Goal: Information Seeking & Learning: Compare options

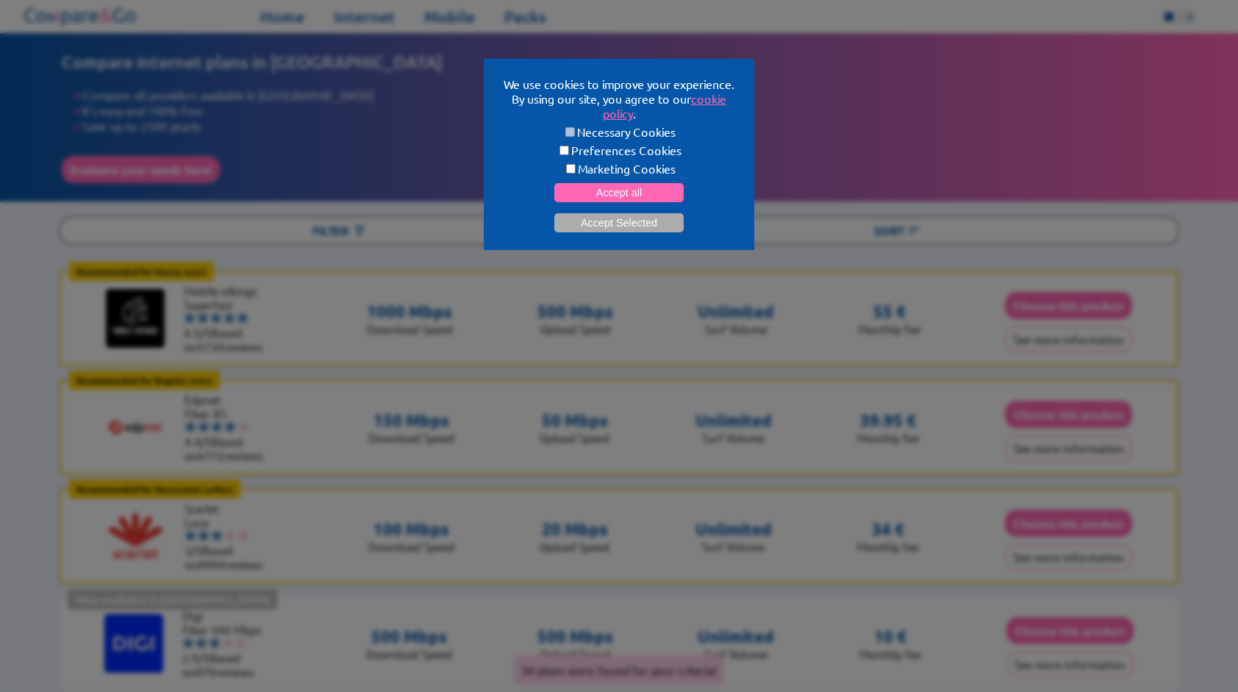
click at [330, 154] on div "We use cookies to improve your experience. By using our site, you agree to our …" at bounding box center [619, 346] width 1238 height 692
click at [566, 222] on button "Accept Selected" at bounding box center [618, 222] width 129 height 19
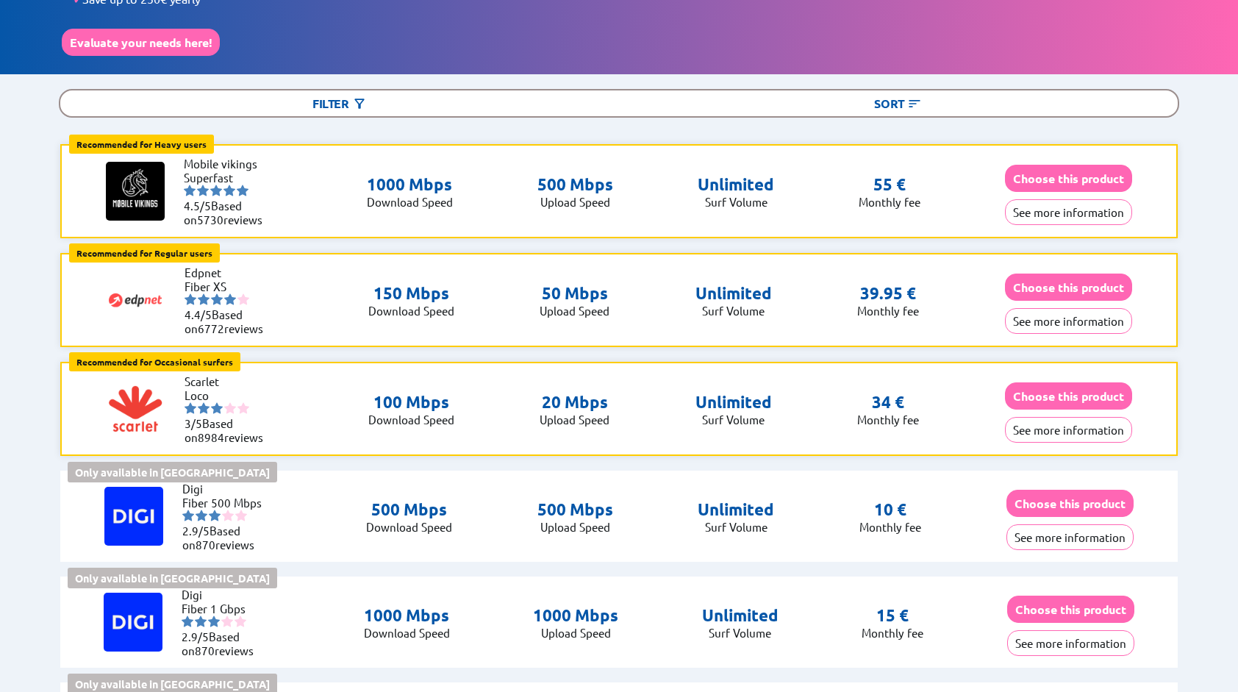
scroll to position [147, 0]
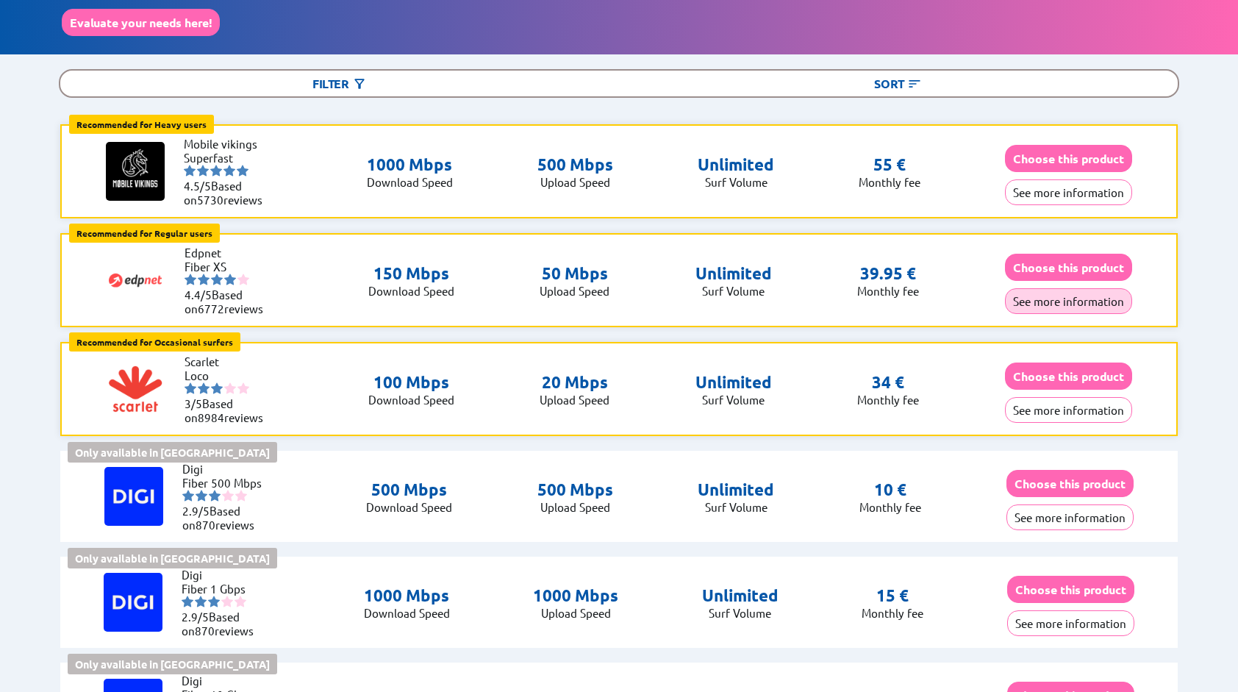
click at [1050, 303] on button "See more information" at bounding box center [1068, 301] width 127 height 26
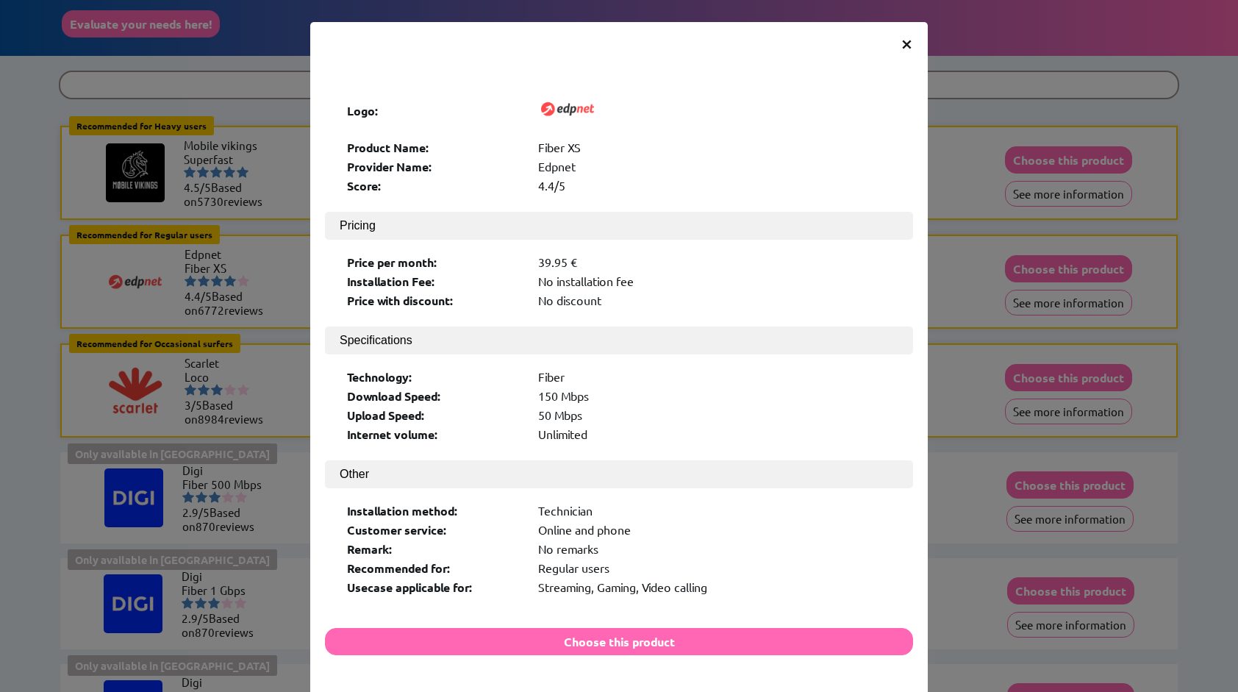
click at [900, 41] on span "×" at bounding box center [906, 42] width 12 height 26
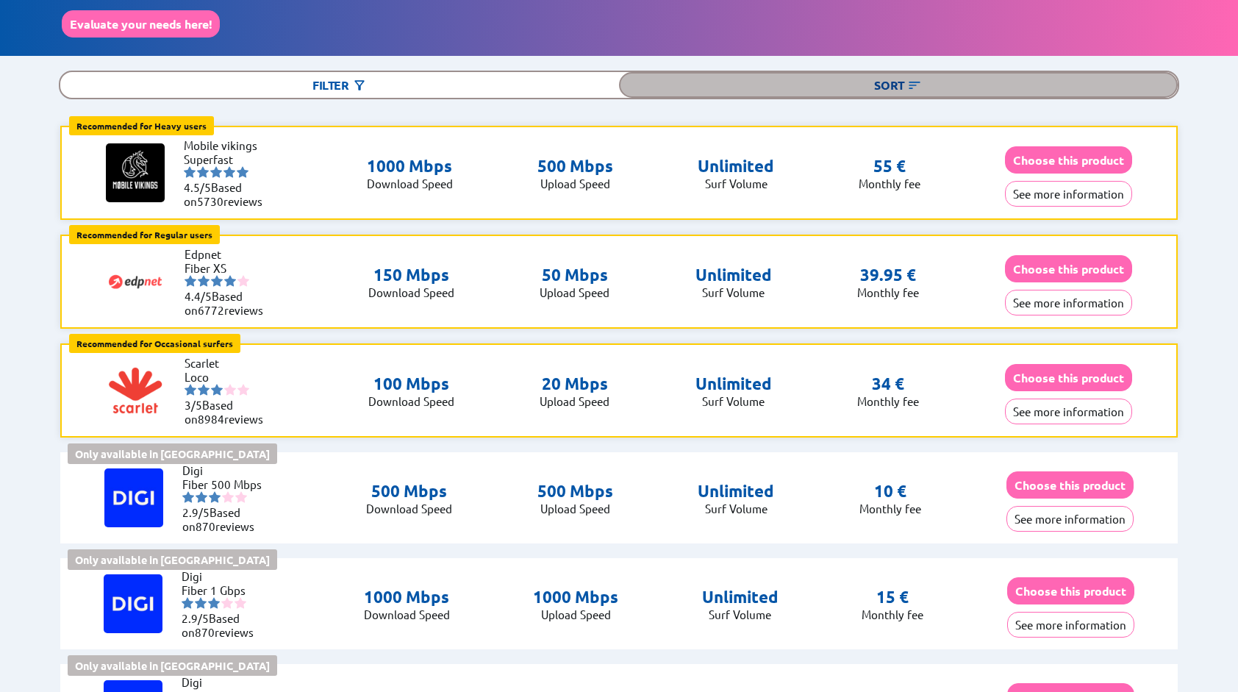
scroll to position [147, 0]
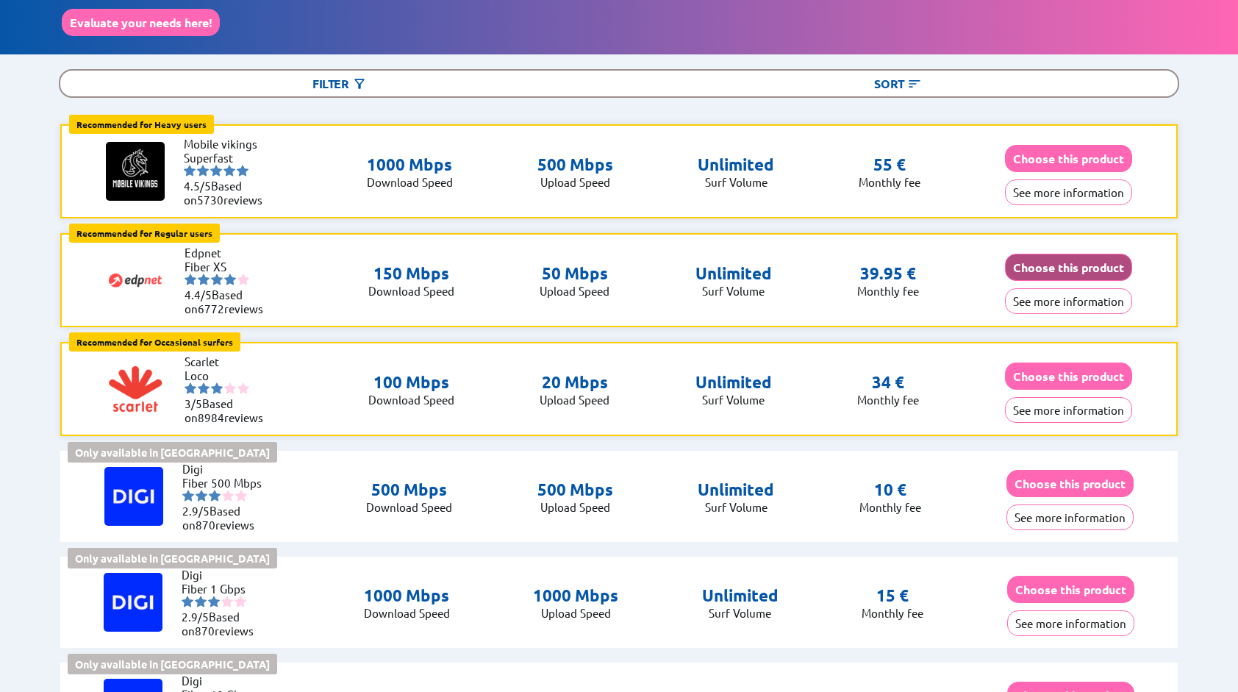
click at [1025, 271] on button "Choose this product" at bounding box center [1068, 267] width 127 height 27
click at [1088, 183] on button "See more information" at bounding box center [1068, 192] width 127 height 26
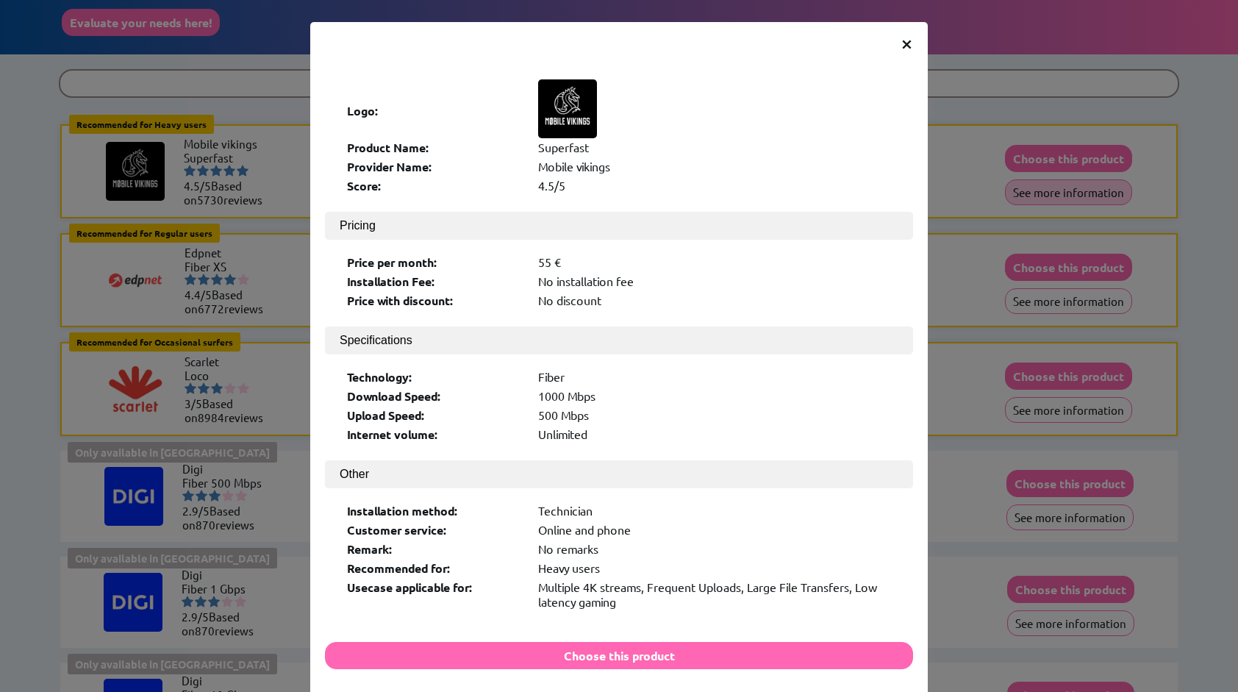
scroll to position [146, 0]
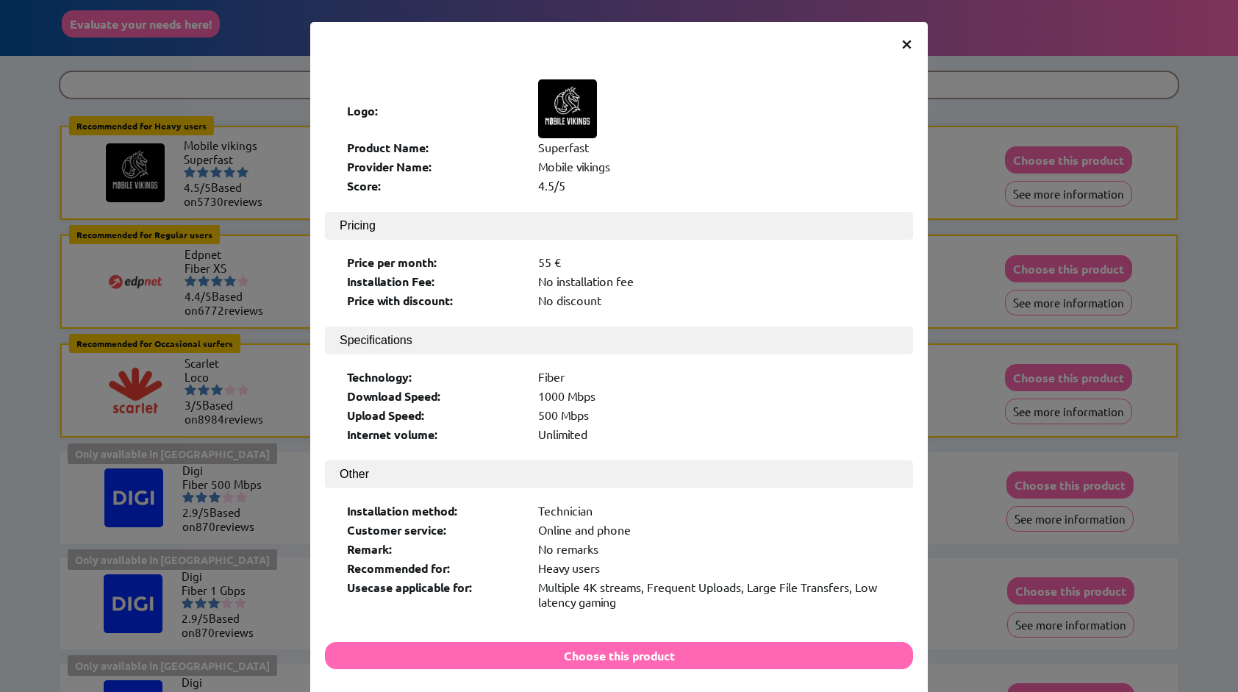
click at [900, 46] on span "×" at bounding box center [906, 42] width 12 height 26
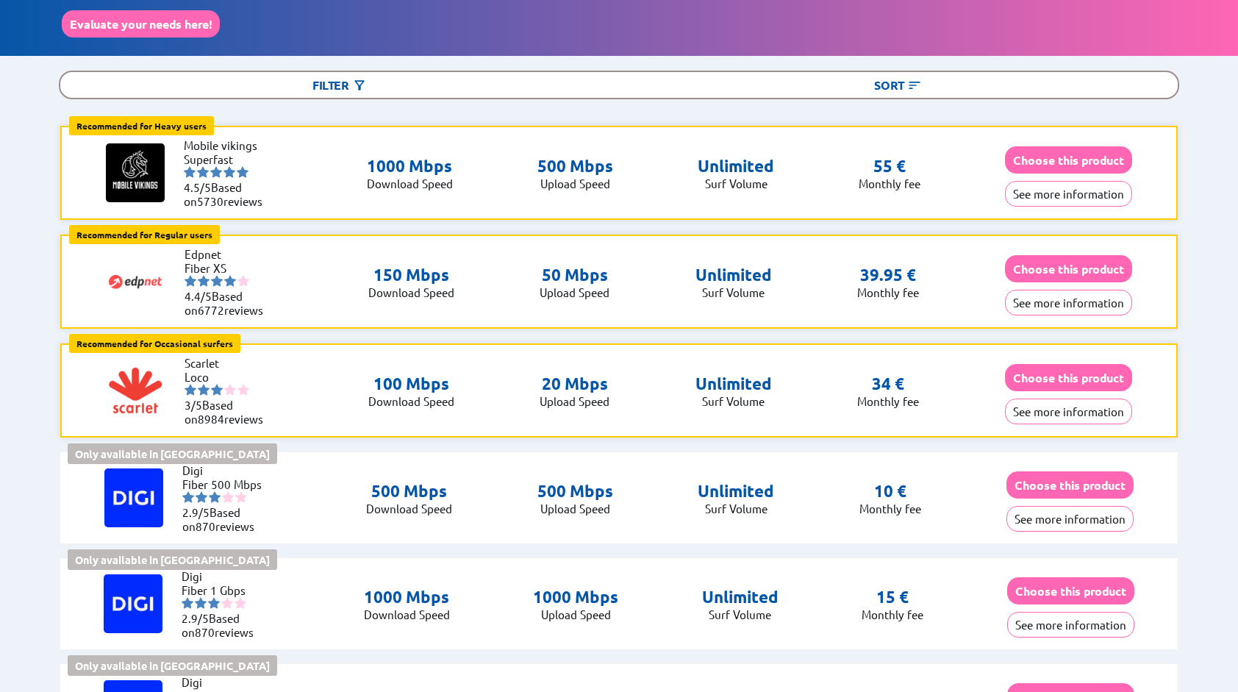
scroll to position [147, 0]
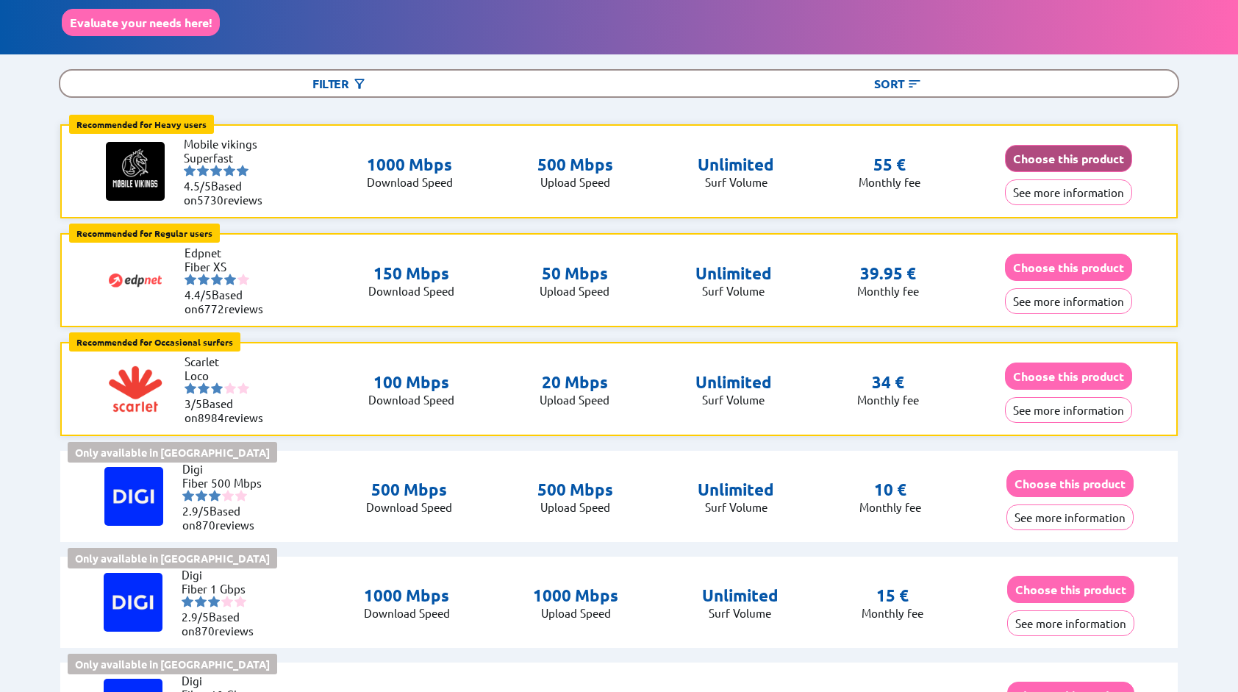
click at [1069, 159] on button "Choose this product" at bounding box center [1068, 158] width 127 height 27
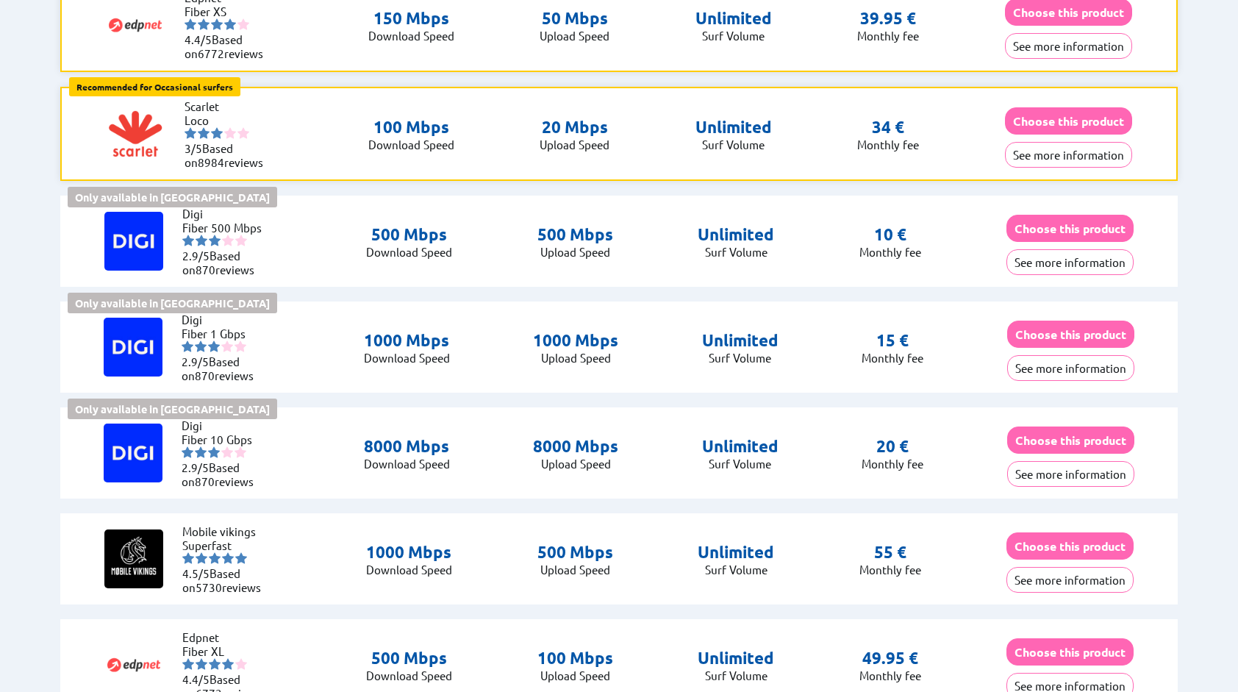
scroll to position [0, 0]
